Goal: Transaction & Acquisition: Purchase product/service

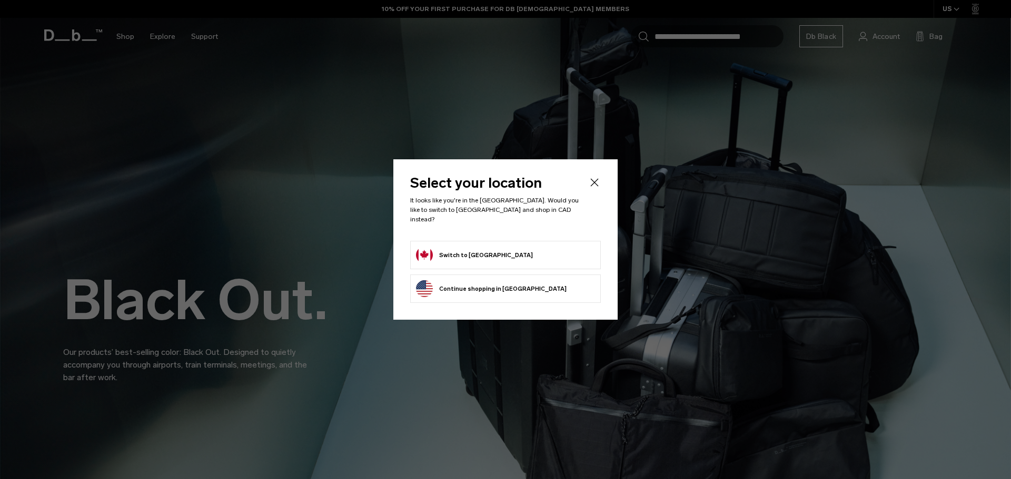
click at [444, 247] on button "Switch to Canada" at bounding box center [474, 255] width 117 height 17
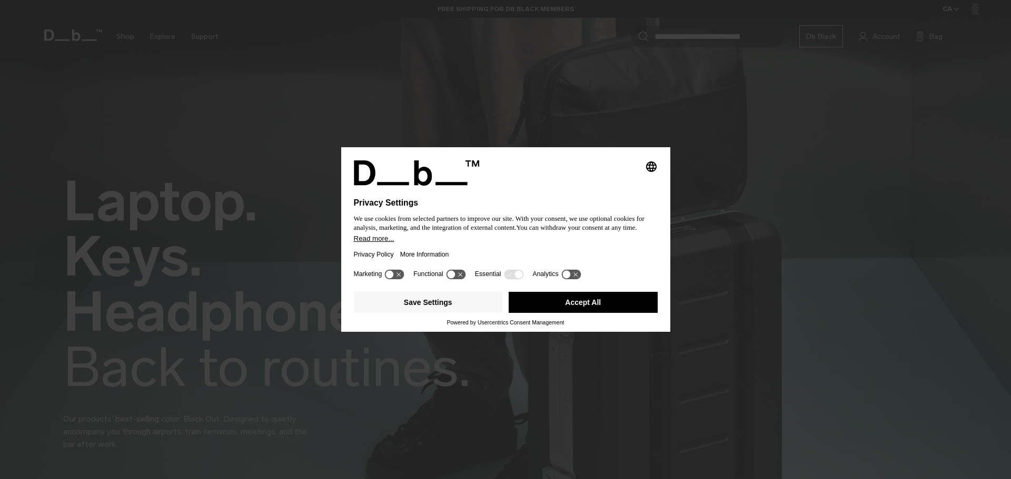
click at [571, 305] on button "Accept All" at bounding box center [582, 302] width 149 height 21
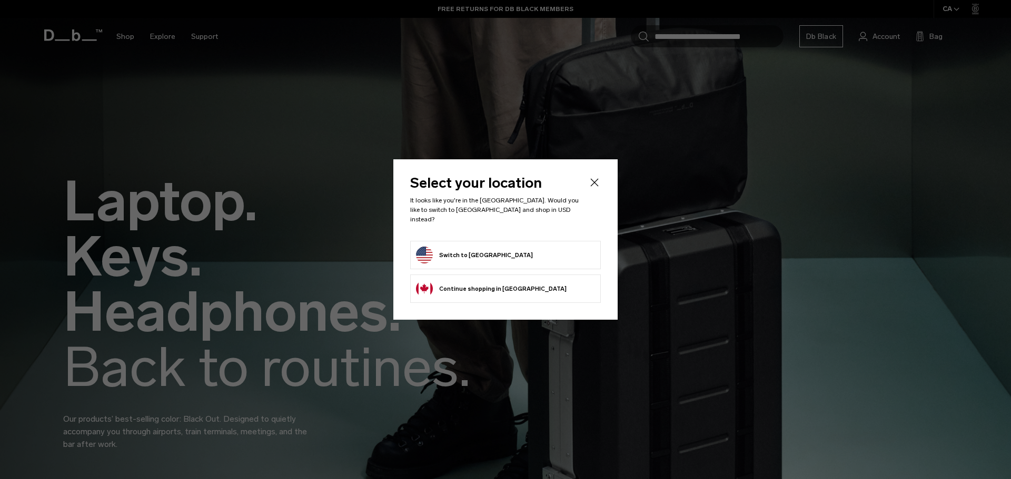
click at [533, 286] on li "Continue browsing Canada store Continue shopping in Canada" at bounding box center [505, 289] width 191 height 28
click at [482, 283] on button "Continue browsing Canada store Continue shopping in Canada" at bounding box center [491, 289] width 151 height 17
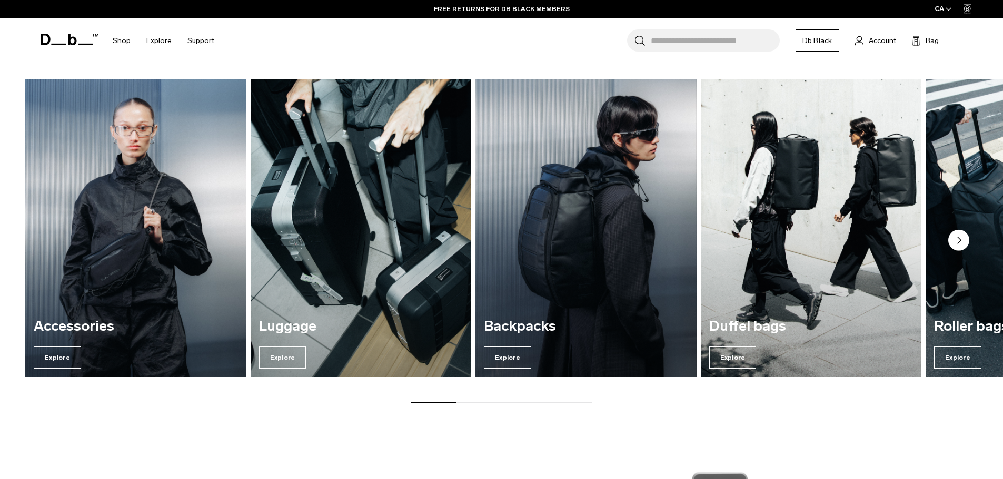
scroll to position [1000, 0]
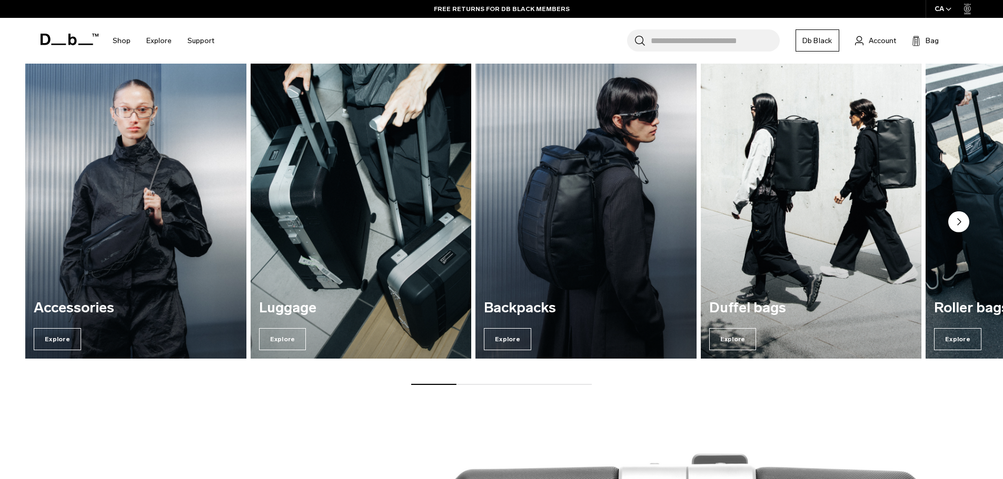
click at [400, 211] on img "2 / 7" at bounding box center [360, 209] width 227 height 307
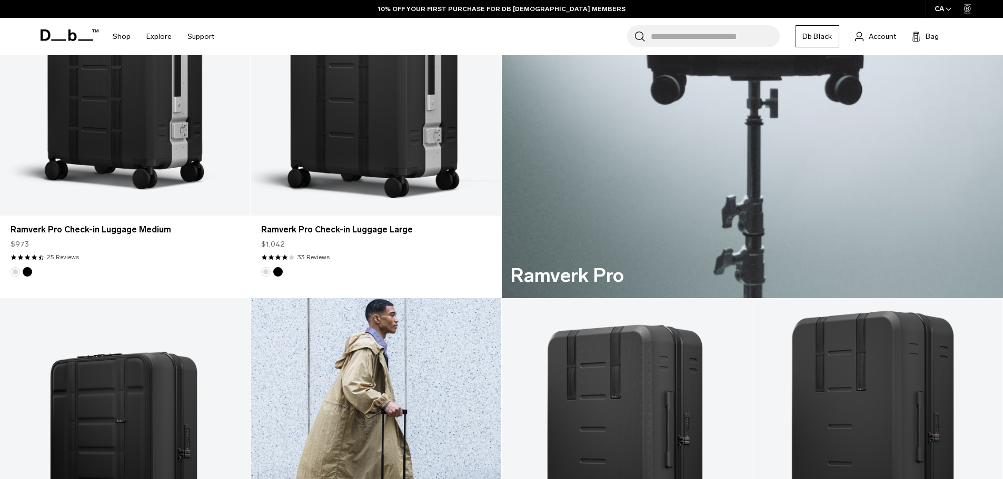
scroll to position [895, 0]
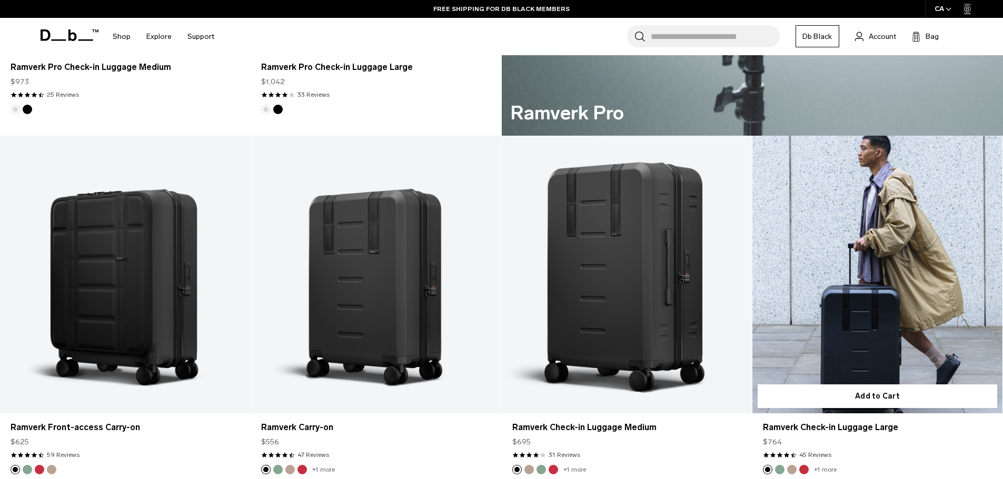
click at [861, 265] on link "Ramverk Check-in Luggage Large" at bounding box center [877, 275] width 250 height 278
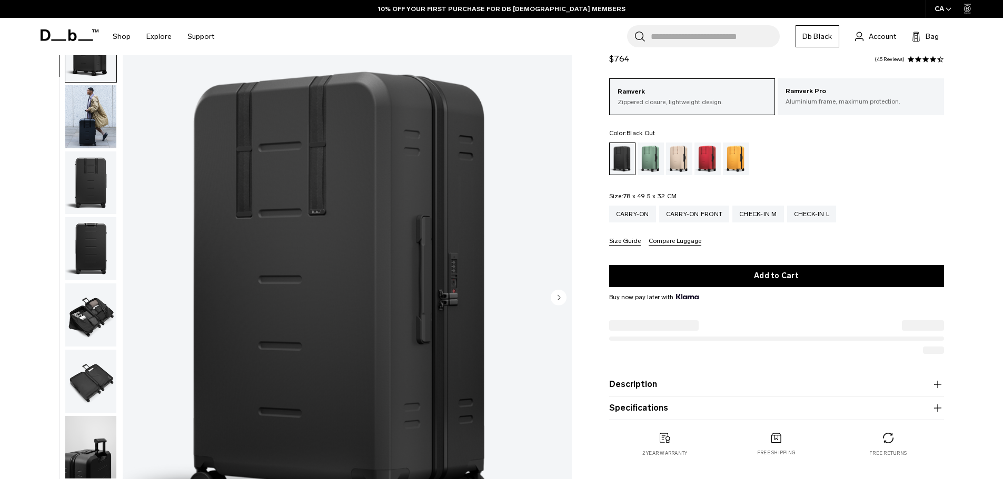
click at [561, 293] on circle "Next slide" at bounding box center [559, 297] width 16 height 16
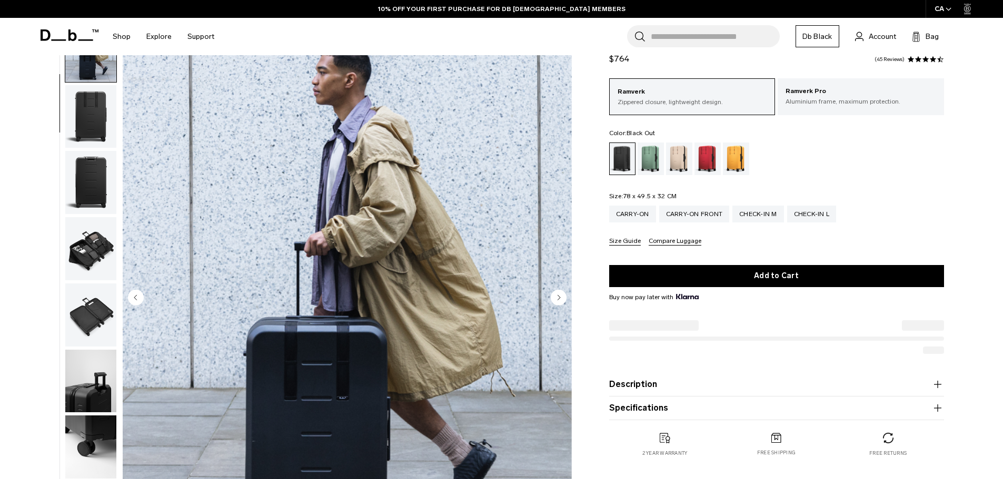
click at [558, 295] on circle "Next slide" at bounding box center [559, 297] width 16 height 16
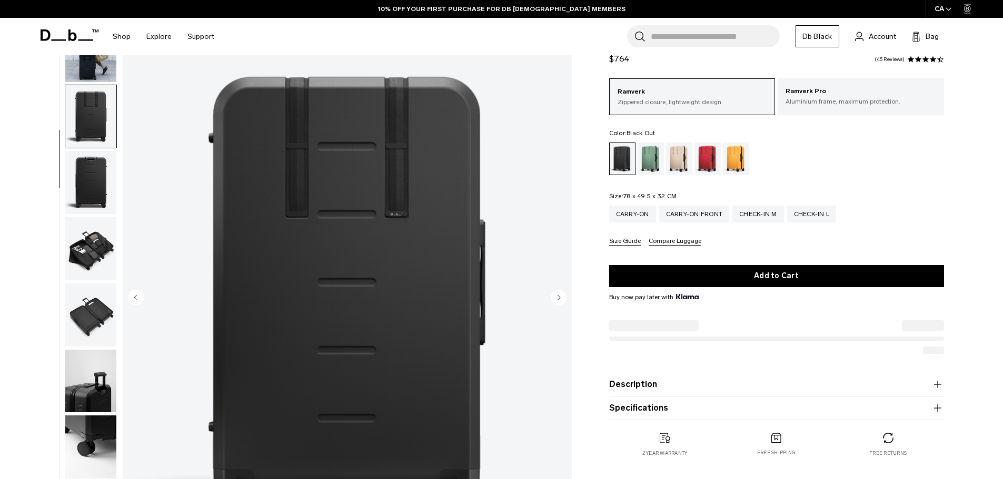
scroll to position [99, 0]
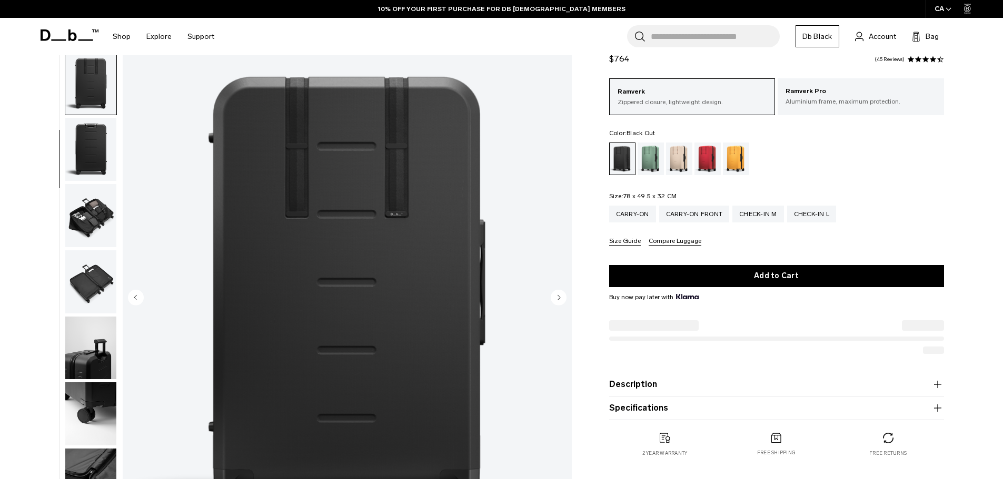
click at [558, 295] on circle "Next slide" at bounding box center [559, 297] width 16 height 16
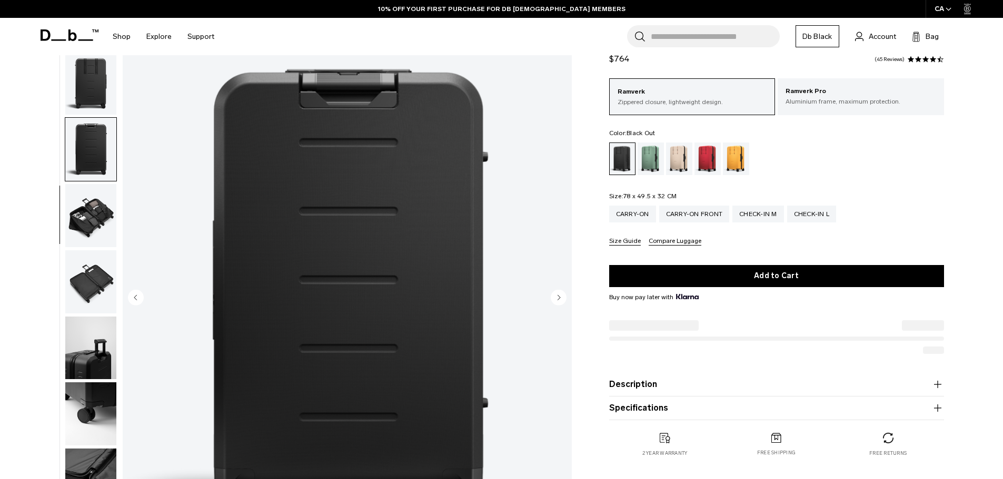
click at [558, 295] on circle "Next slide" at bounding box center [559, 297] width 16 height 16
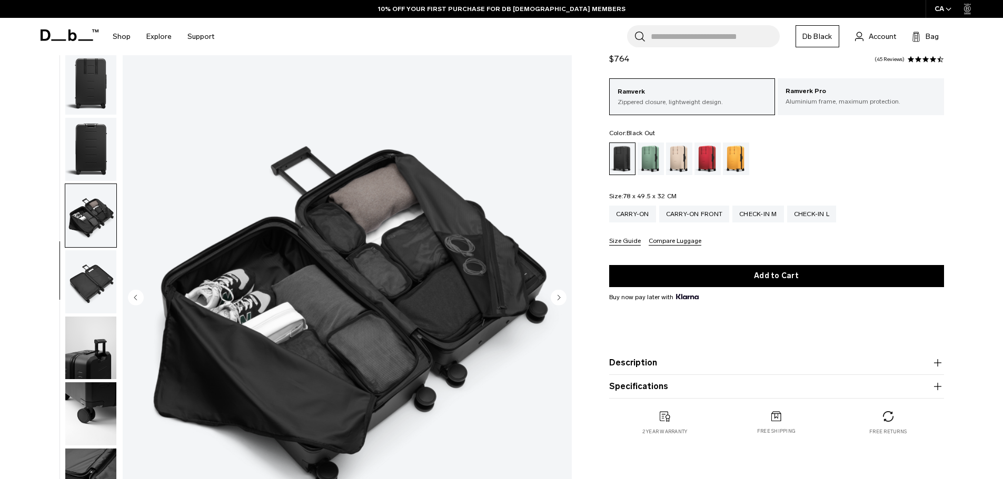
click at [558, 295] on circle "Next slide" at bounding box center [559, 297] width 16 height 16
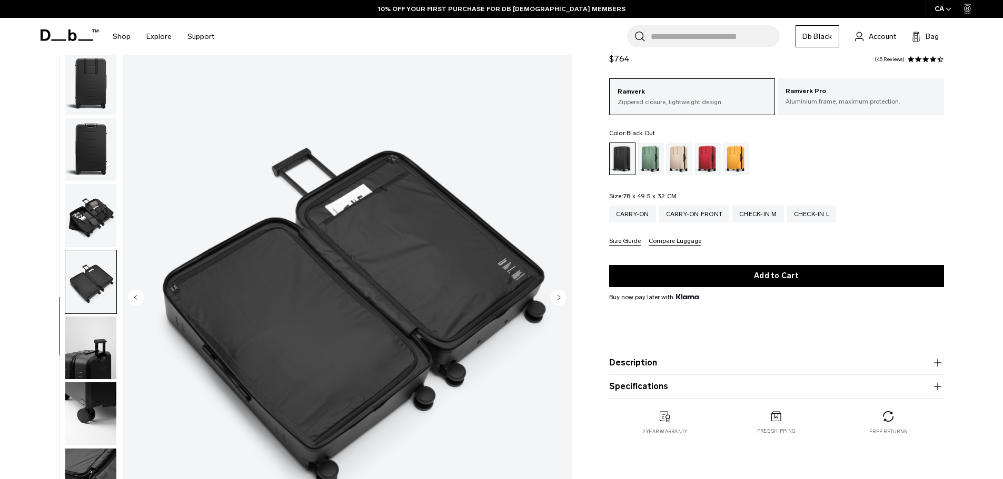
click at [558, 295] on circle "Next slide" at bounding box center [559, 297] width 16 height 16
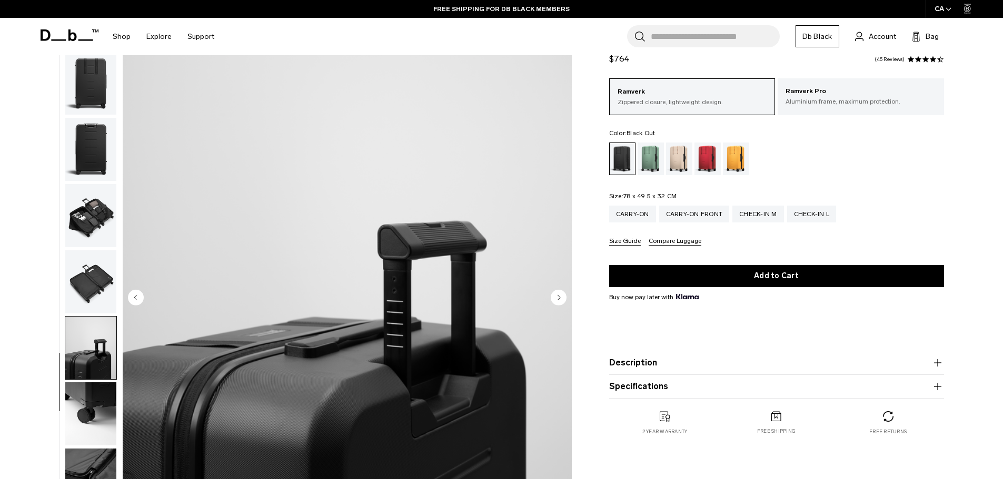
click at [558, 295] on circle "Next slide" at bounding box center [559, 297] width 16 height 16
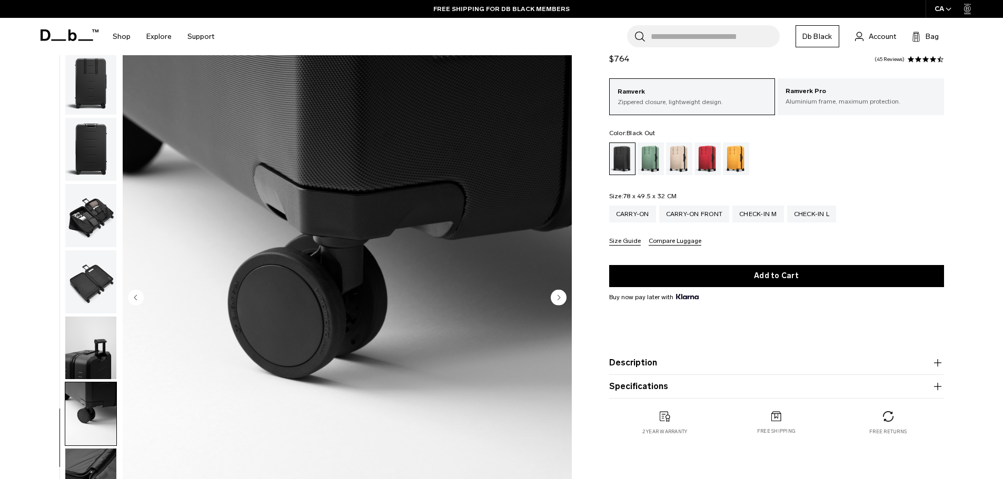
click at [557, 295] on circle "Next slide" at bounding box center [559, 297] width 16 height 16
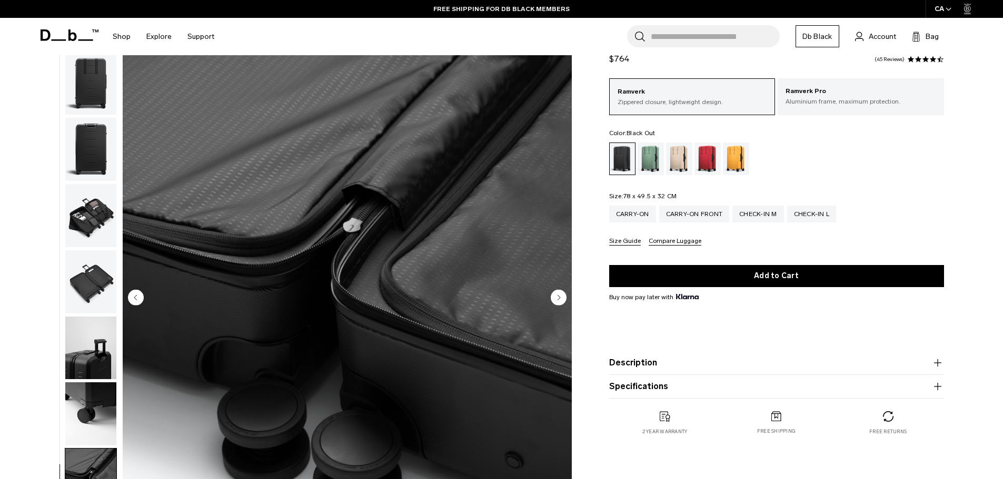
click at [557, 295] on circle "Next slide" at bounding box center [559, 297] width 16 height 16
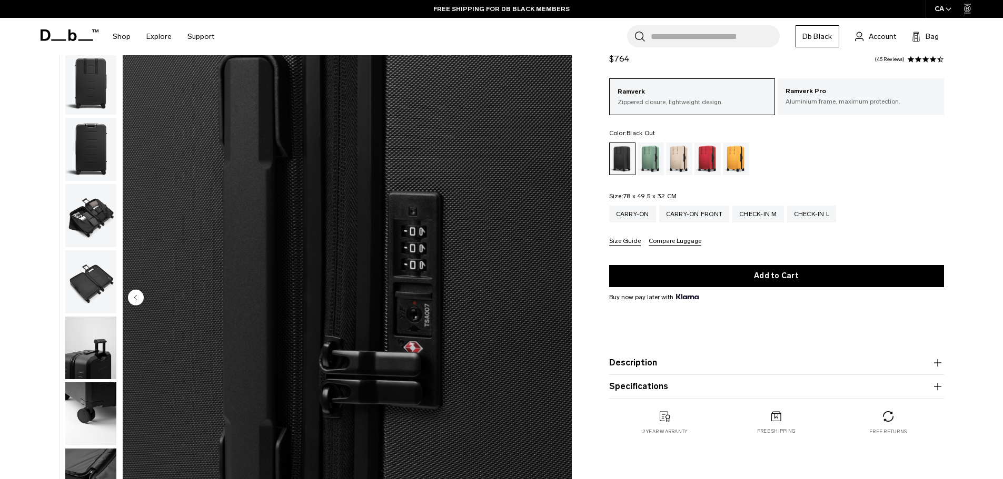
click at [557, 295] on img "10 / 10" at bounding box center [347, 298] width 449 height 561
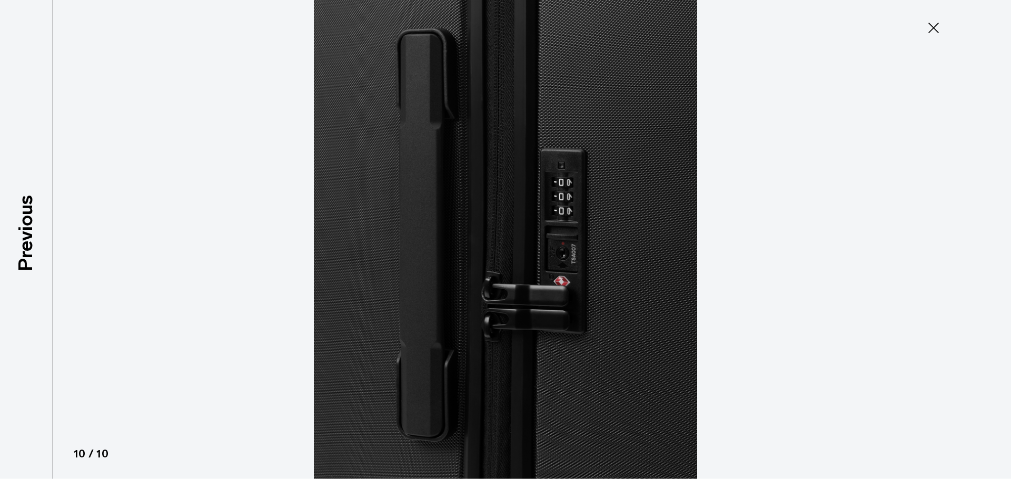
click at [558, 295] on img at bounding box center [505, 239] width 474 height 479
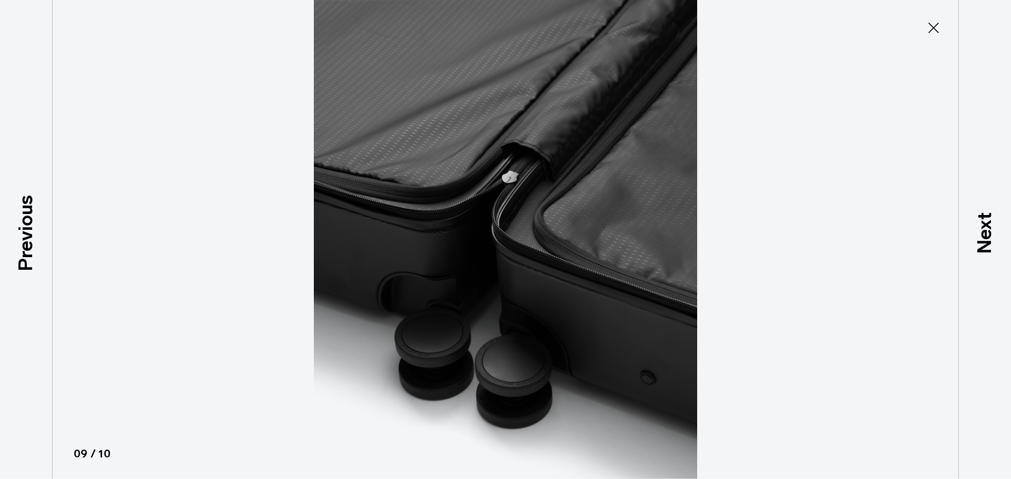
drag, startPoint x: 932, startPoint y: 33, endPoint x: 922, endPoint y: 28, distance: 10.4
click at [932, 32] on icon at bounding box center [933, 27] width 17 height 17
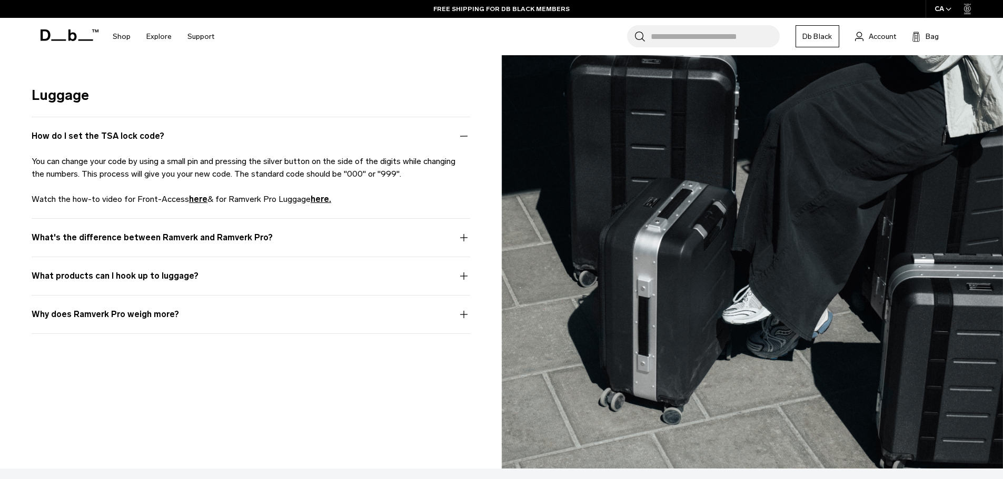
scroll to position [4644, 0]
